Goal: Use online tool/utility: Utilize a website feature to perform a specific function

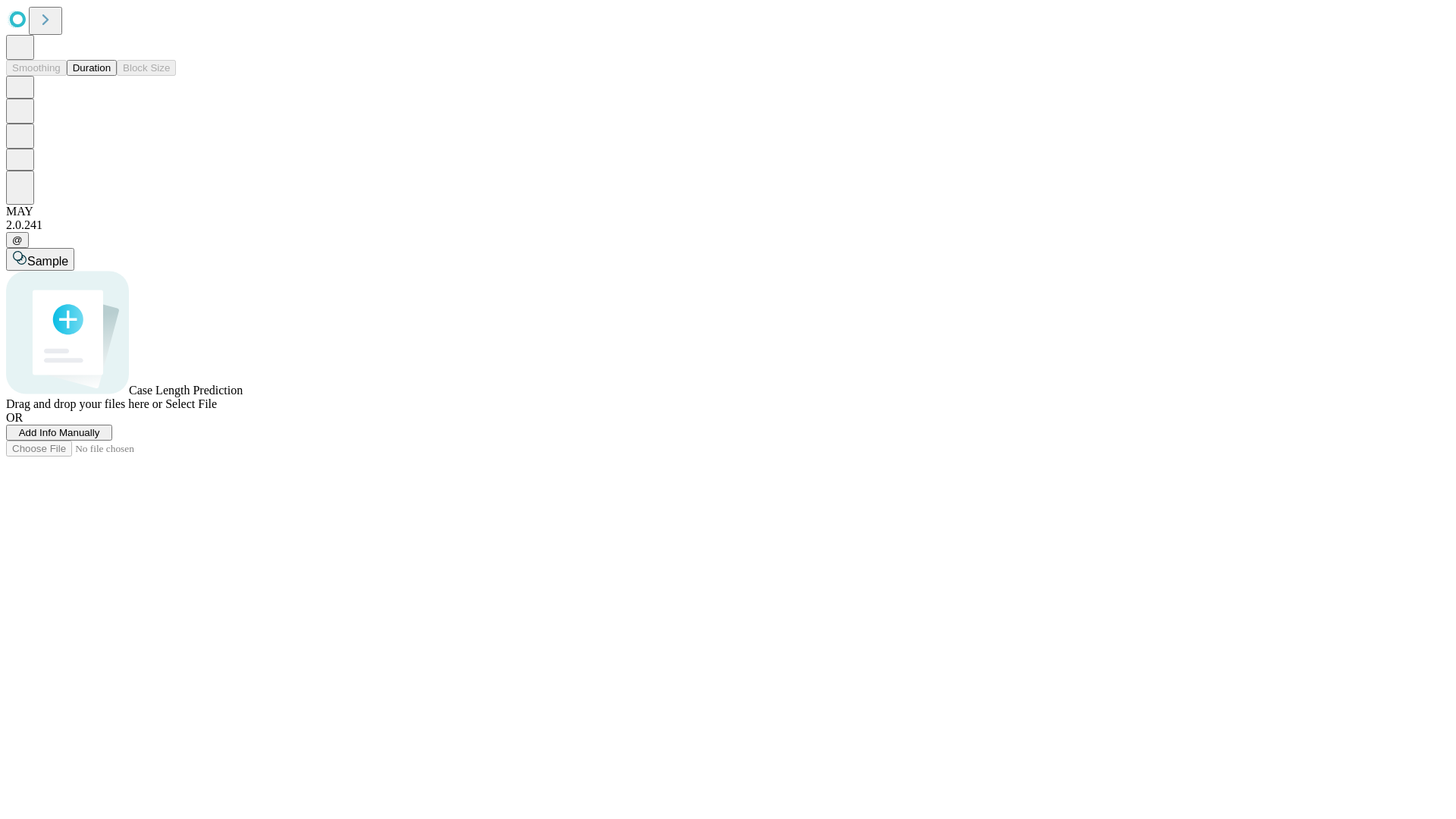
click at [110, 76] on button "Duration" at bounding box center [92, 68] width 50 height 16
click at [69, 255] on span "Sample" at bounding box center [48, 261] width 41 height 13
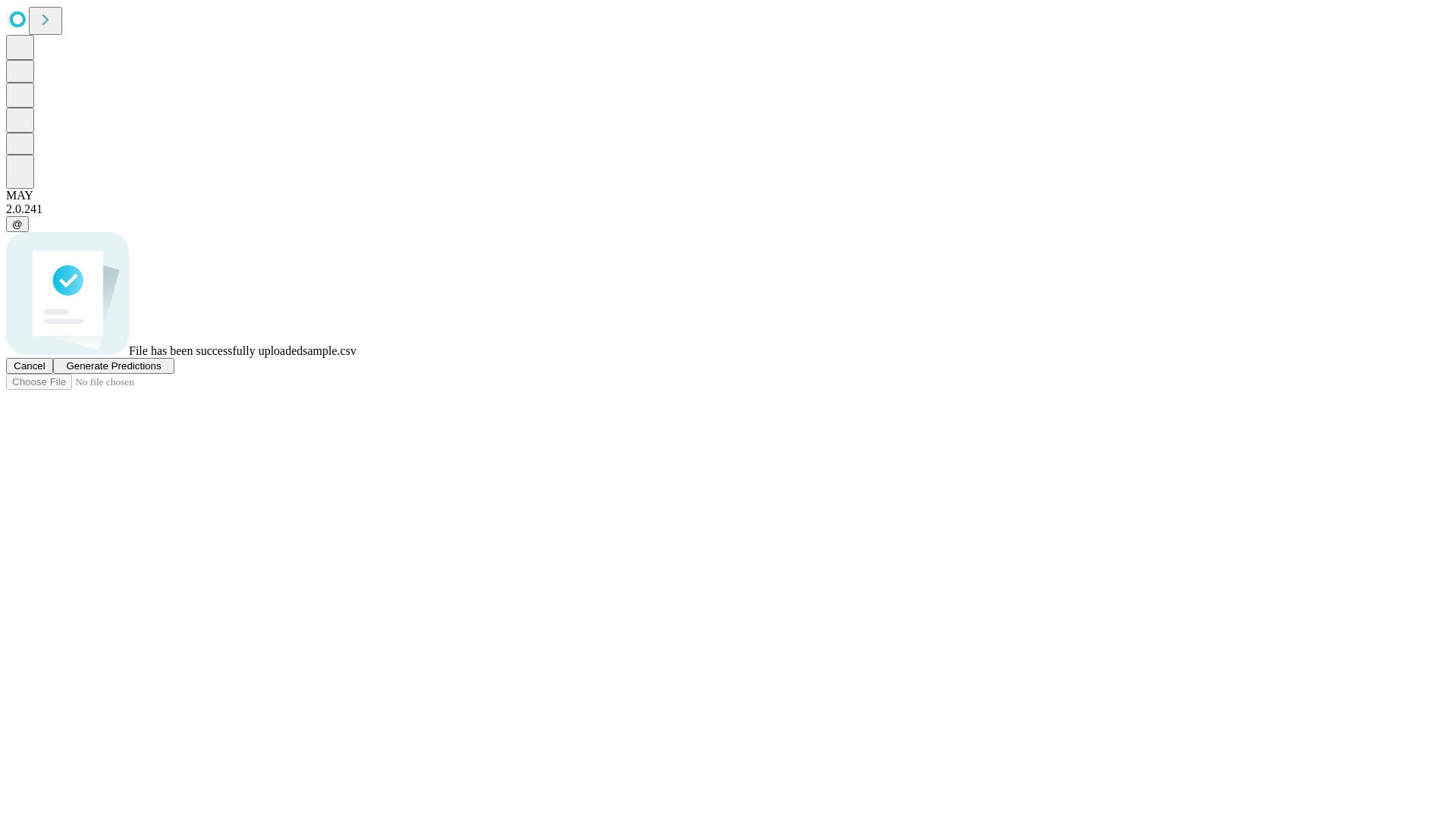
click at [160, 372] on span "Generate Predictions" at bounding box center [113, 366] width 94 height 12
